Goal: Task Accomplishment & Management: Manage account settings

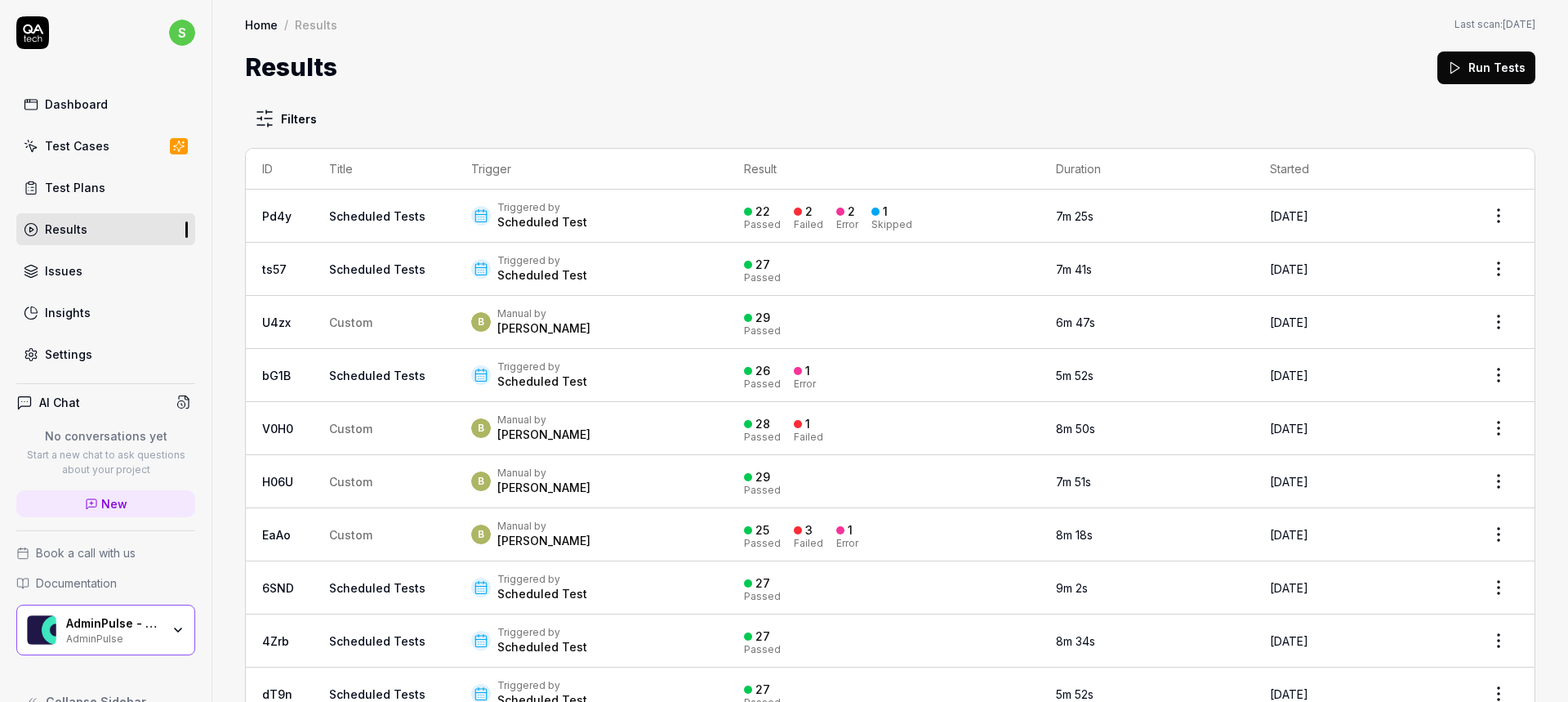
click at [54, 352] on div "Settings" at bounding box center [69, 353] width 48 height 17
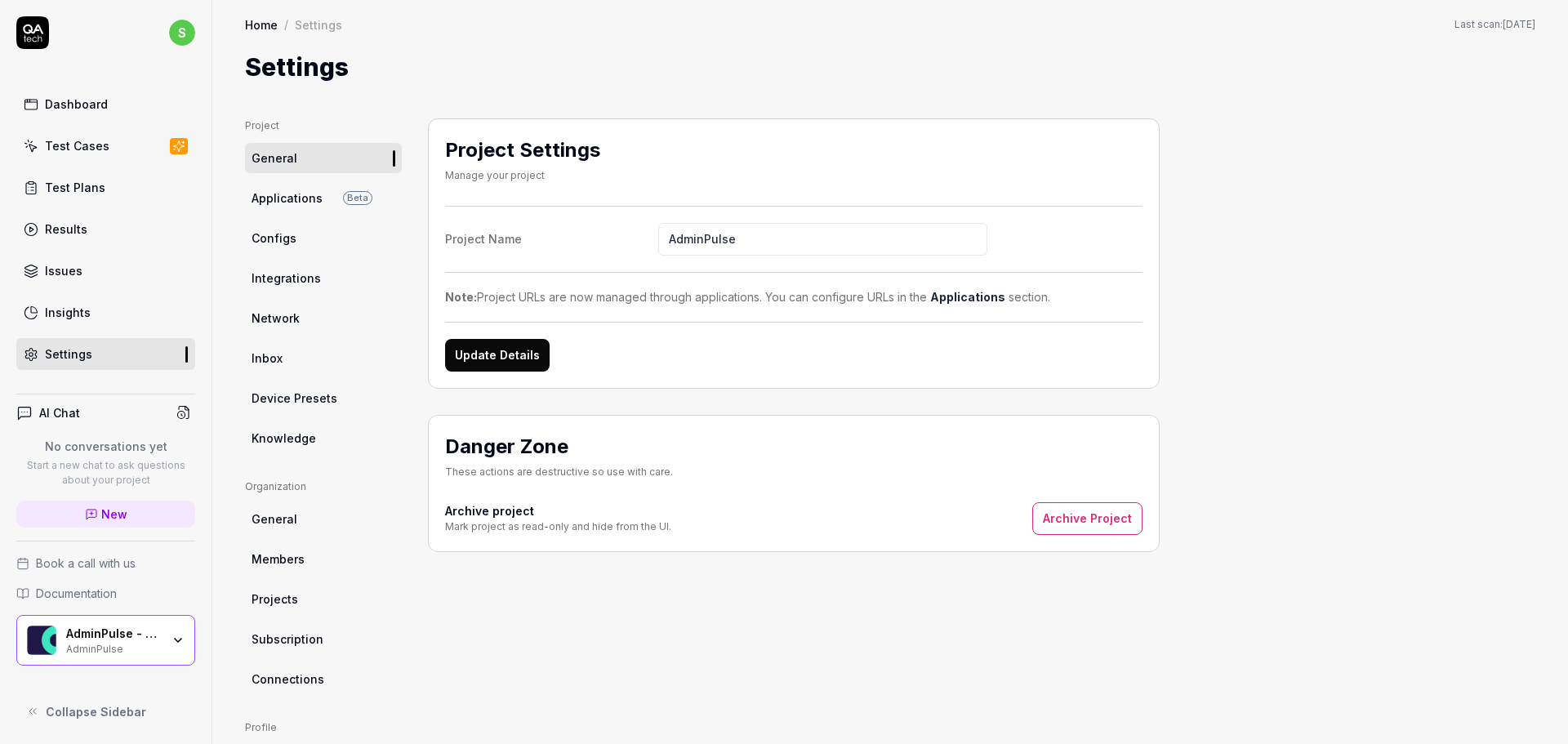
click at [290, 287] on link "Integrations" at bounding box center [323, 278] width 157 height 30
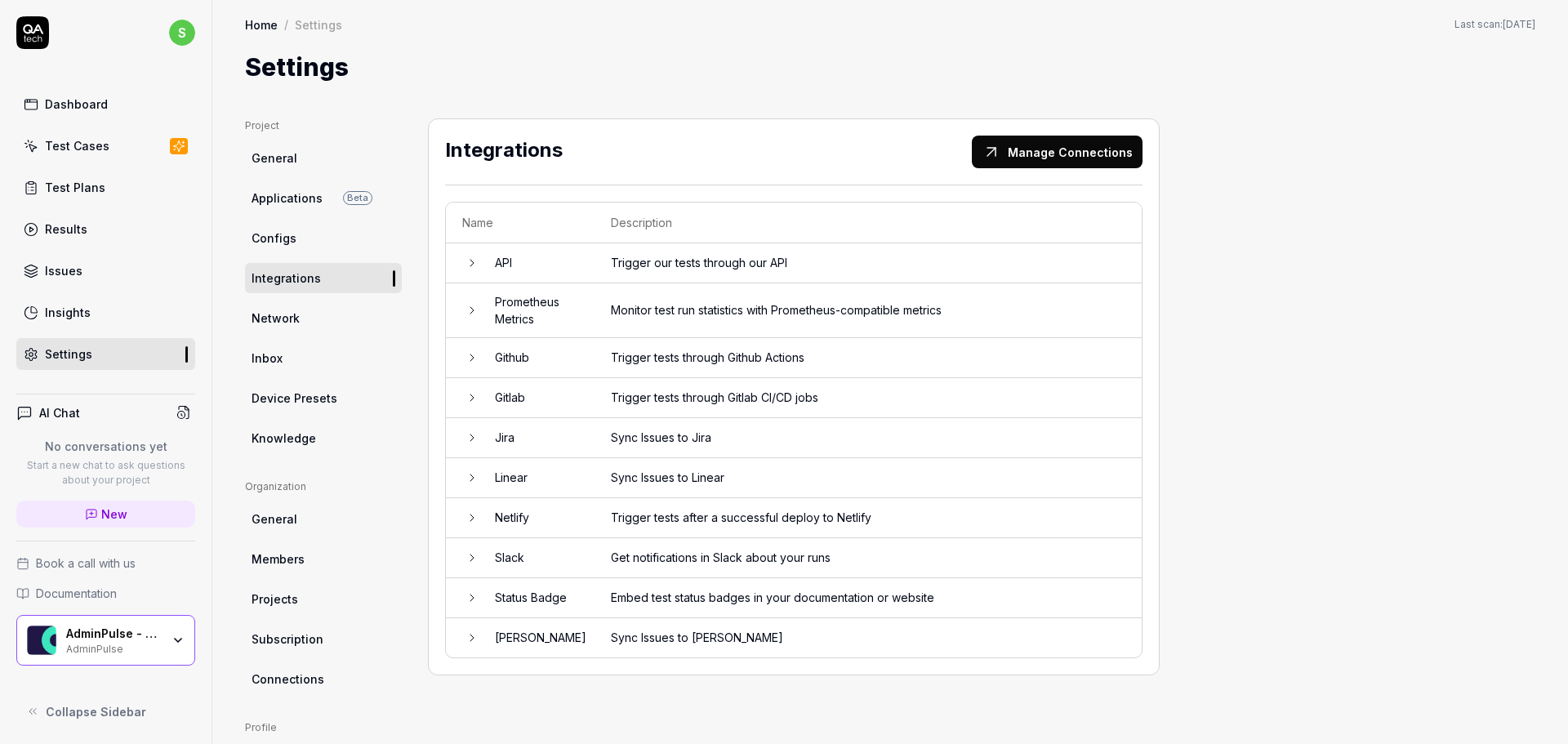
click at [552, 597] on td "Status Badge" at bounding box center [536, 597] width 116 height 40
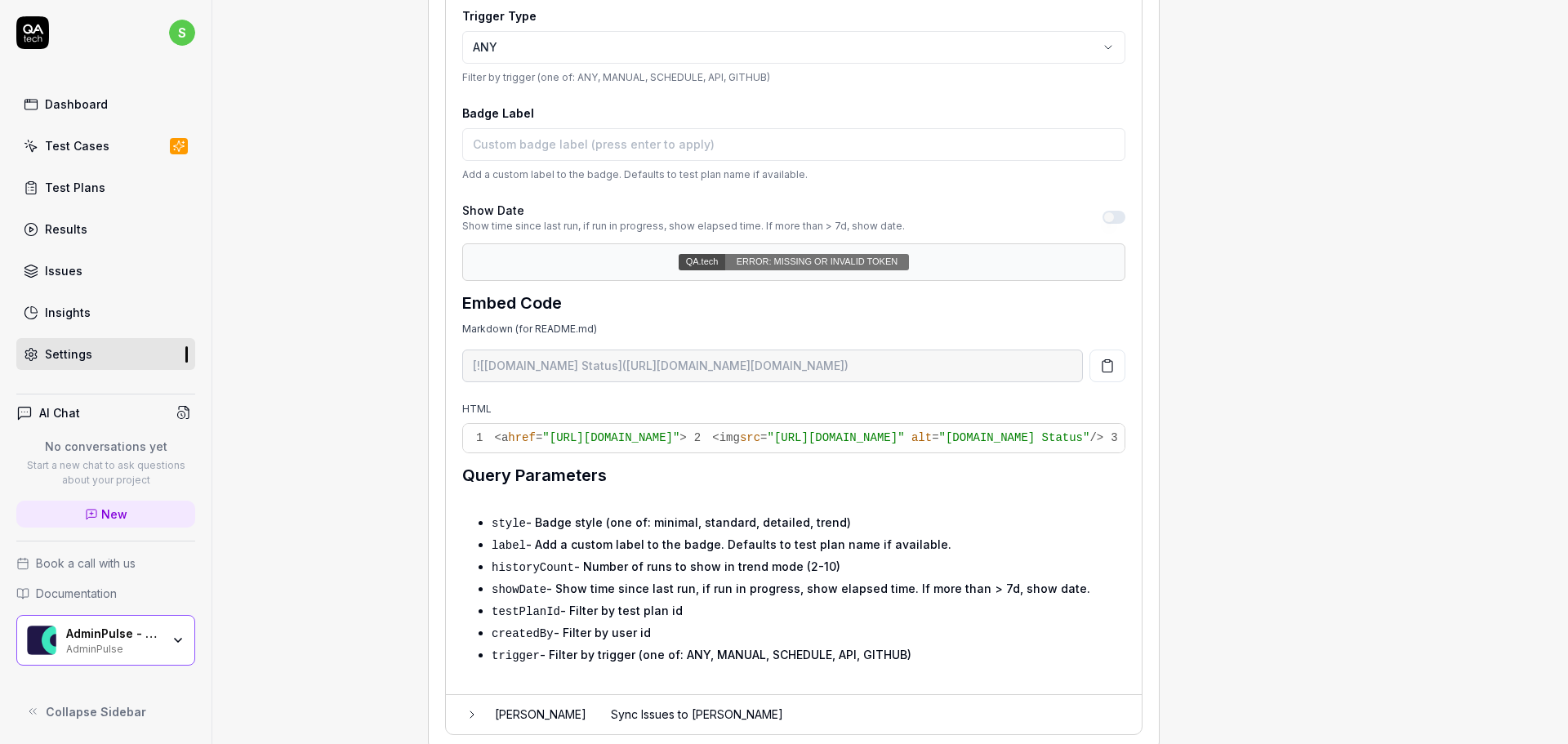
scroll to position [995, 0]
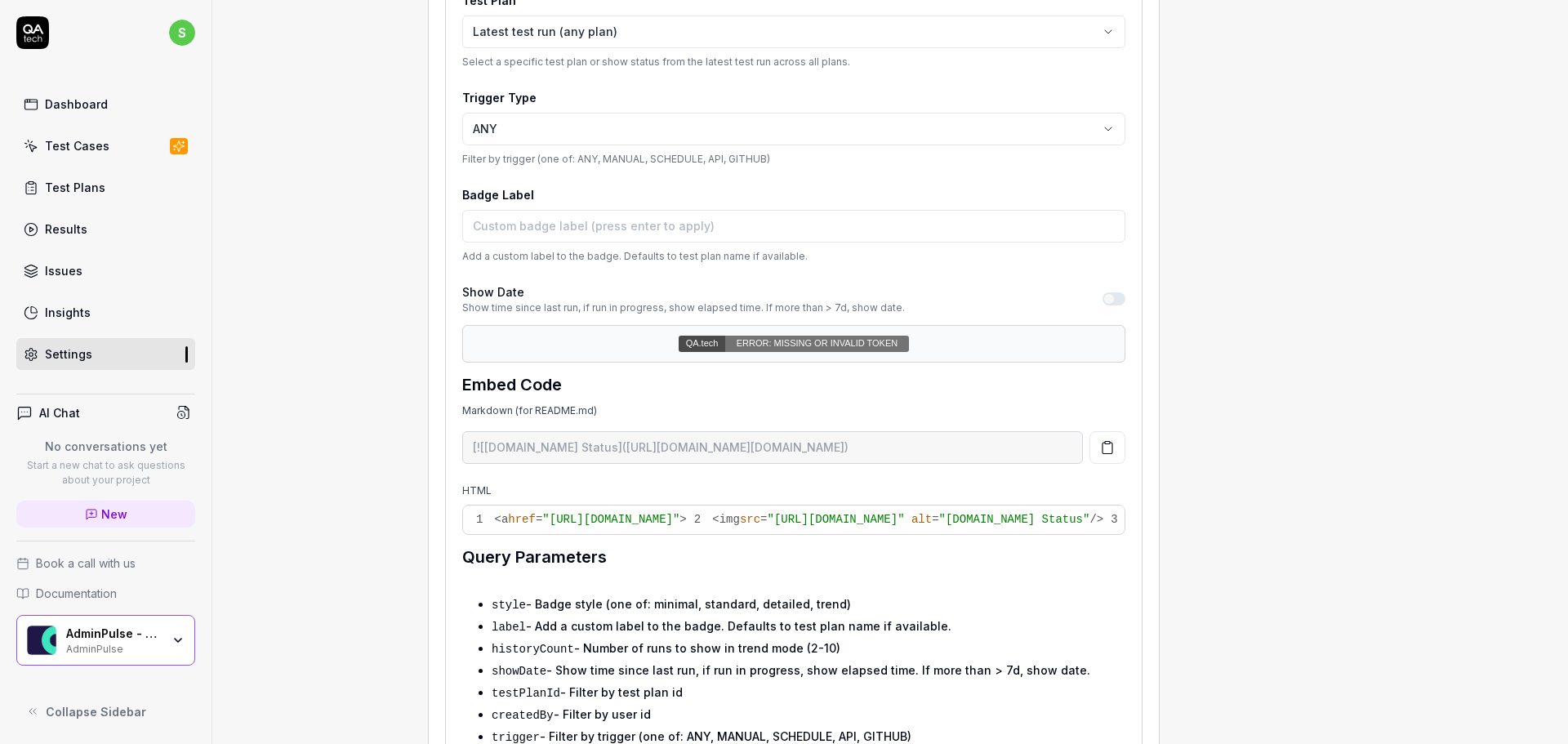
click at [833, 342] on img at bounding box center [794, 343] width 230 height 16
